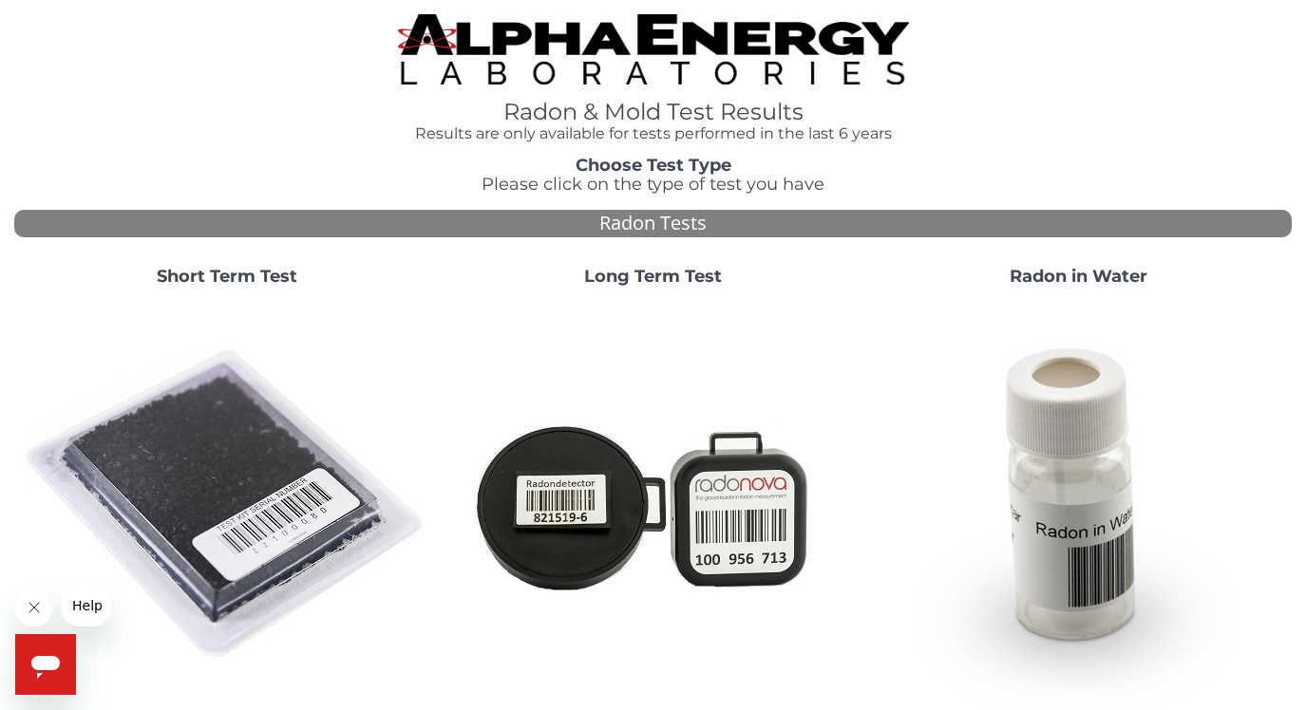
click at [229, 291] on div "Short Term Test" at bounding box center [226, 482] width 425 height 458
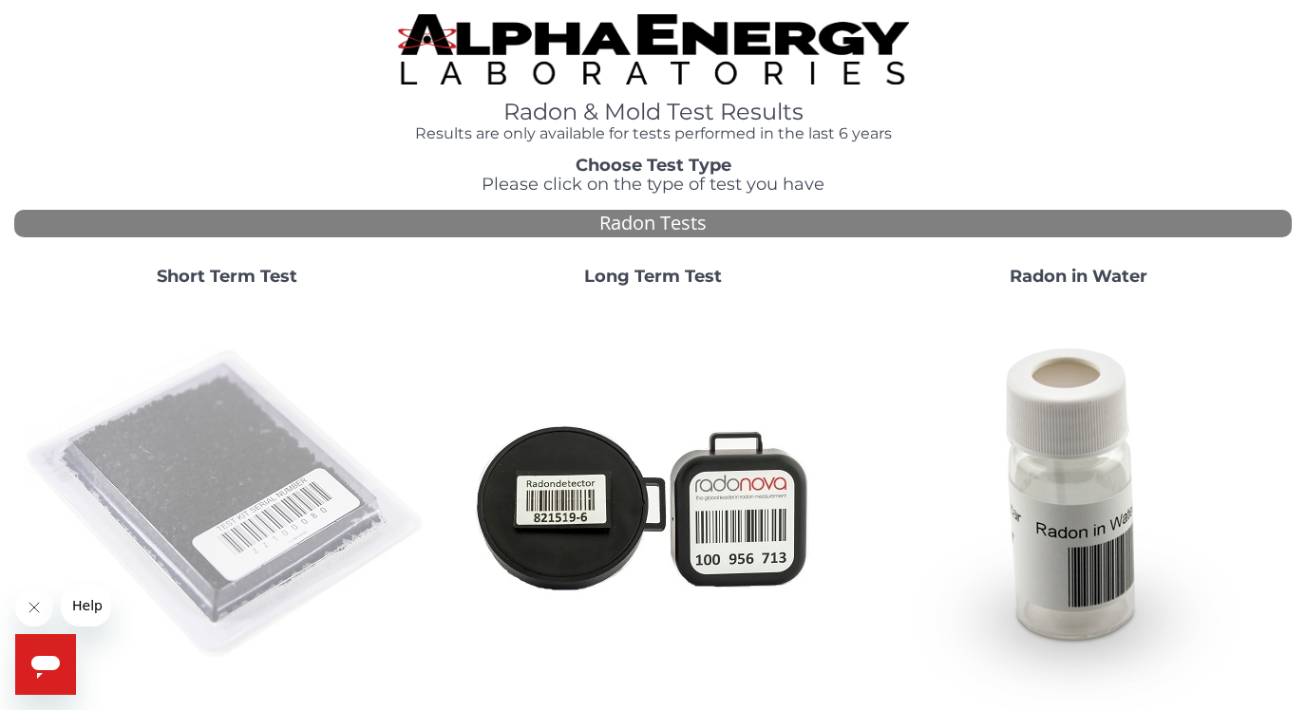
click at [223, 402] on img at bounding box center [227, 505] width 408 height 408
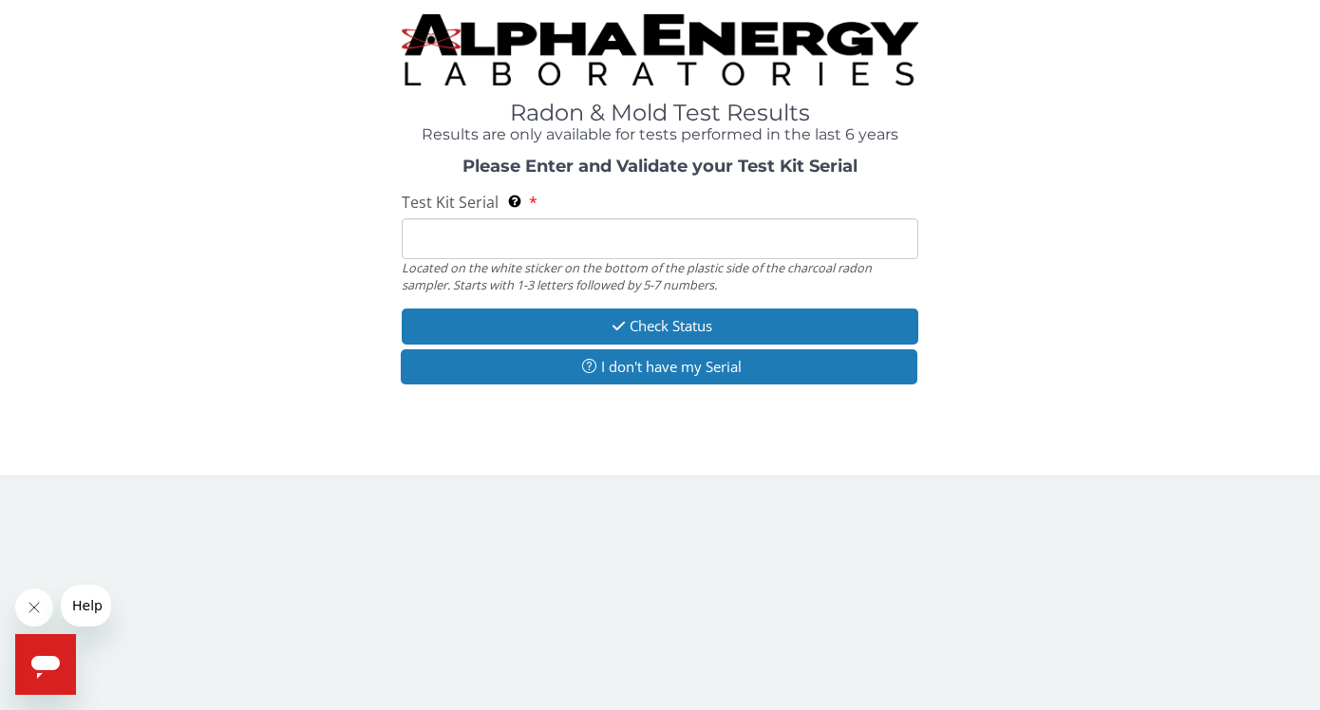
click at [469, 243] on input "Test Kit Serial Located on the white sticker on the bottom of the plastic side …" at bounding box center [660, 238] width 517 height 41
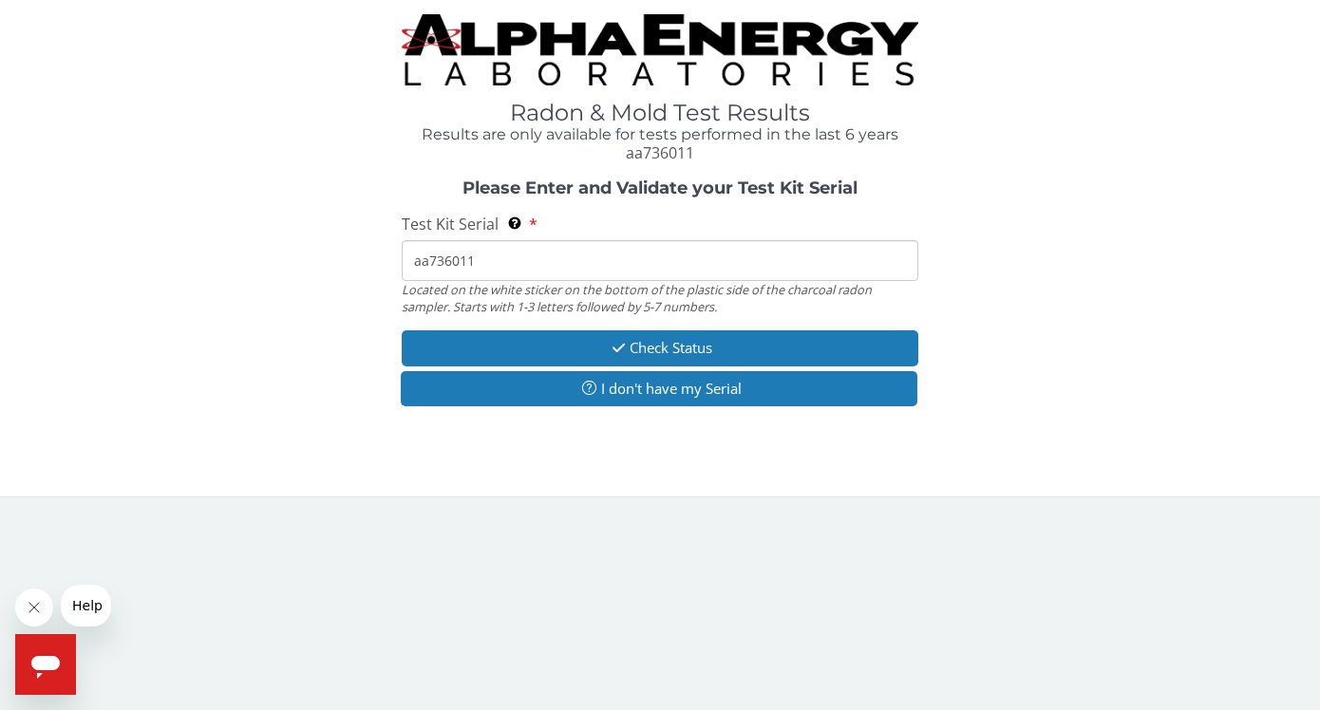
type input "aa736011"
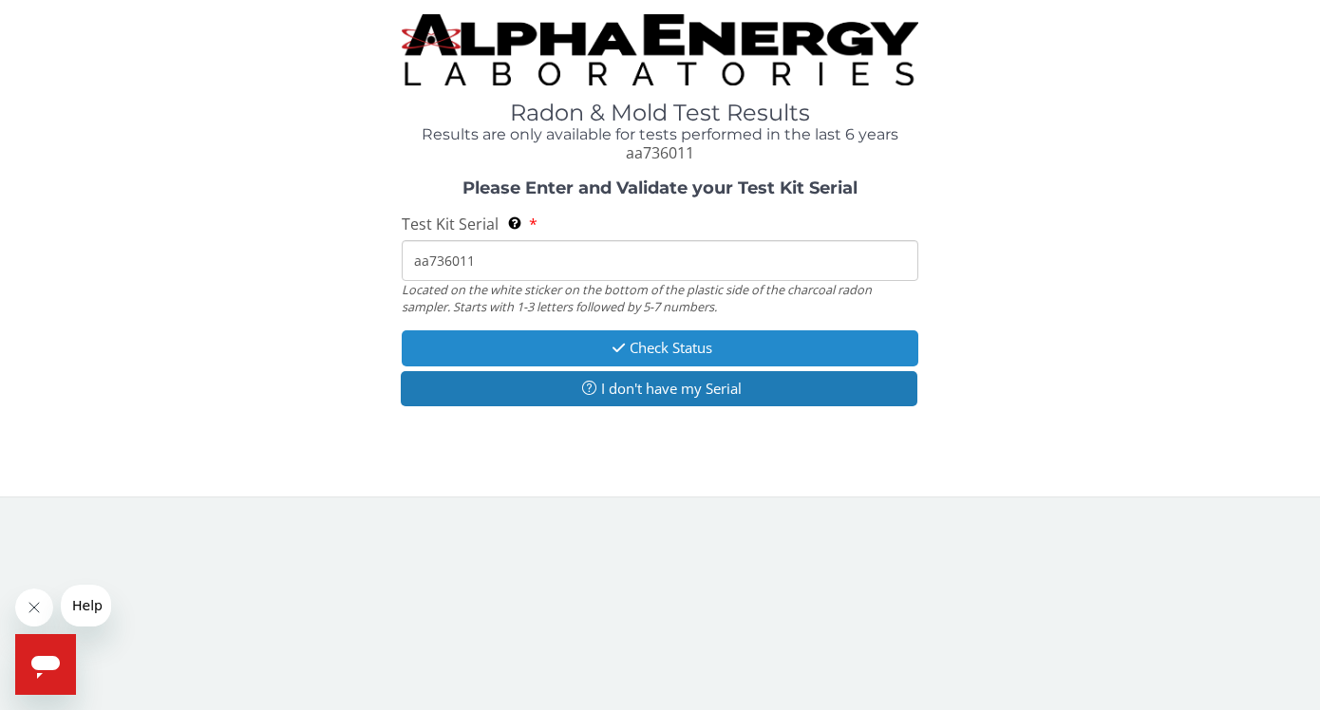
click at [629, 357] on button "Check Status" at bounding box center [660, 347] width 517 height 35
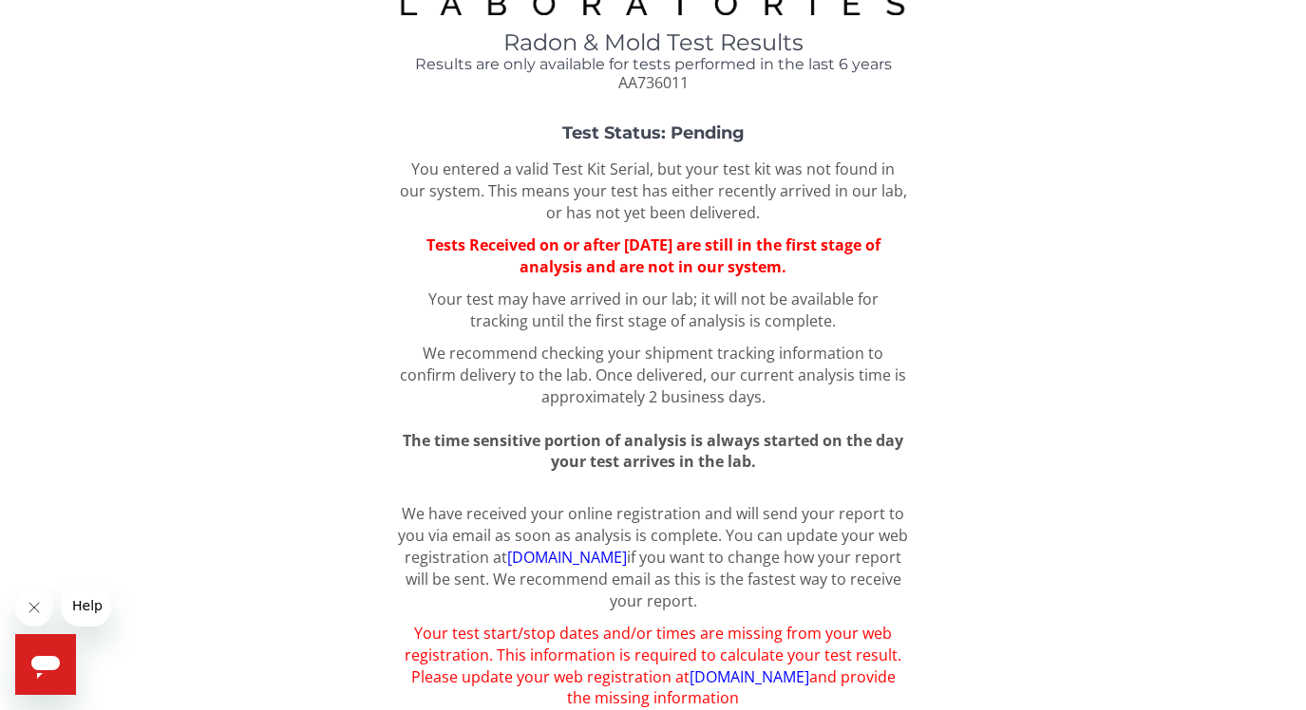
scroll to position [128, 0]
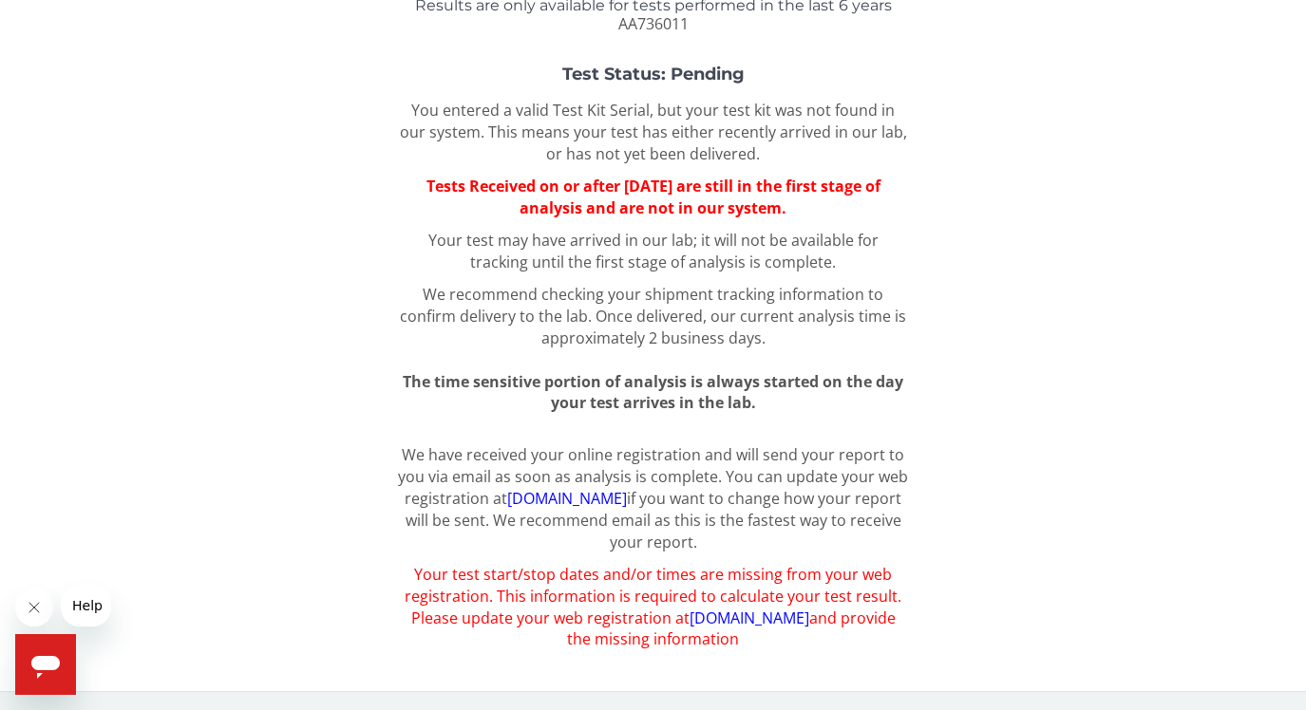
click at [627, 495] on link "[DOMAIN_NAME]" at bounding box center [567, 498] width 120 height 21
